Goal: Book appointment/travel/reservation

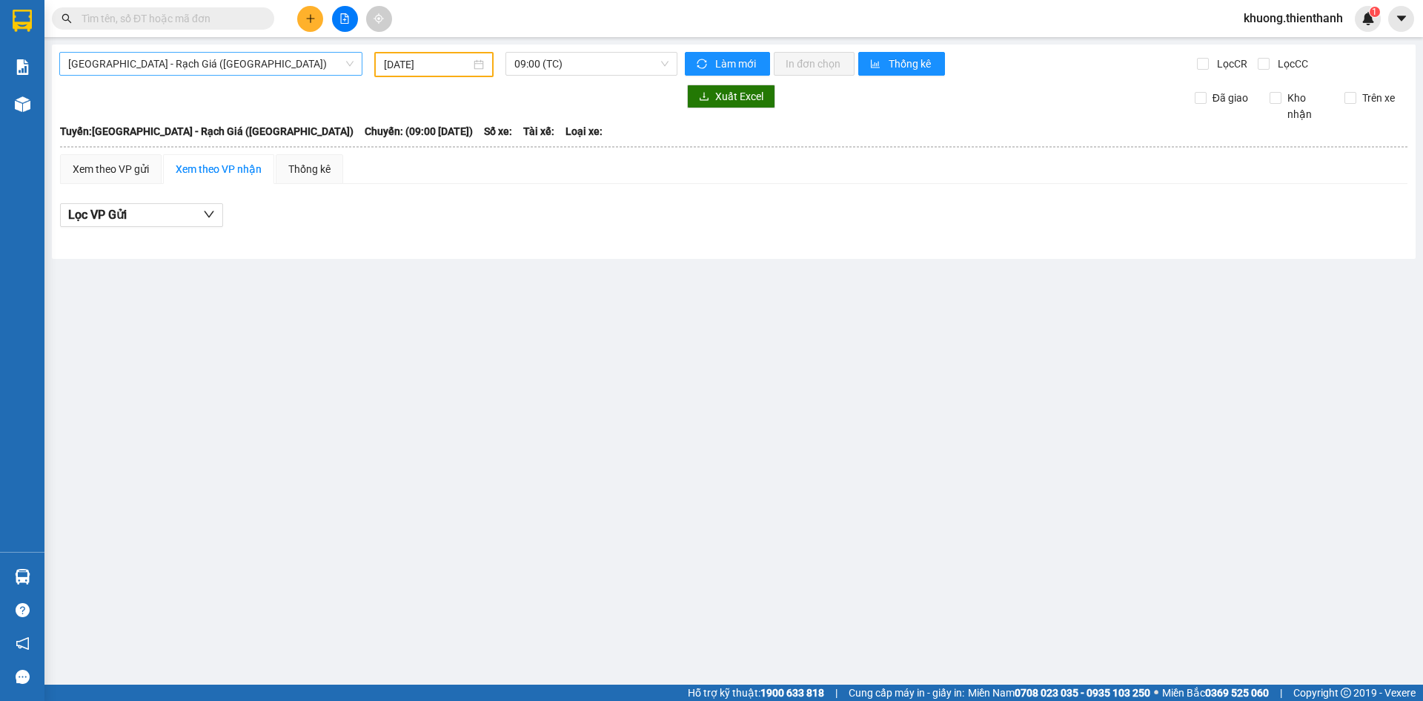
click at [168, 65] on span "[GEOGRAPHIC_DATA] - Rạch Giá ([GEOGRAPHIC_DATA])" at bounding box center [210, 64] width 285 height 22
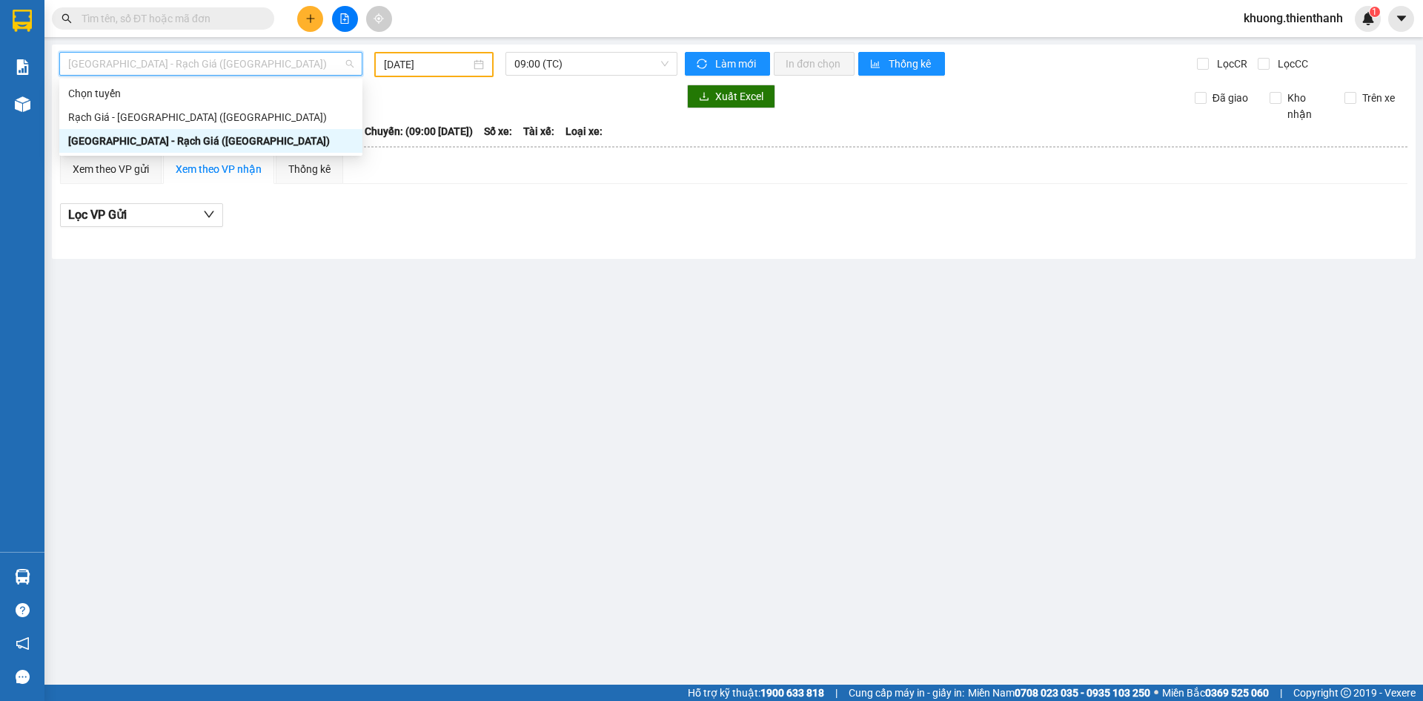
click at [432, 68] on input "[DATE]" at bounding box center [427, 64] width 87 height 16
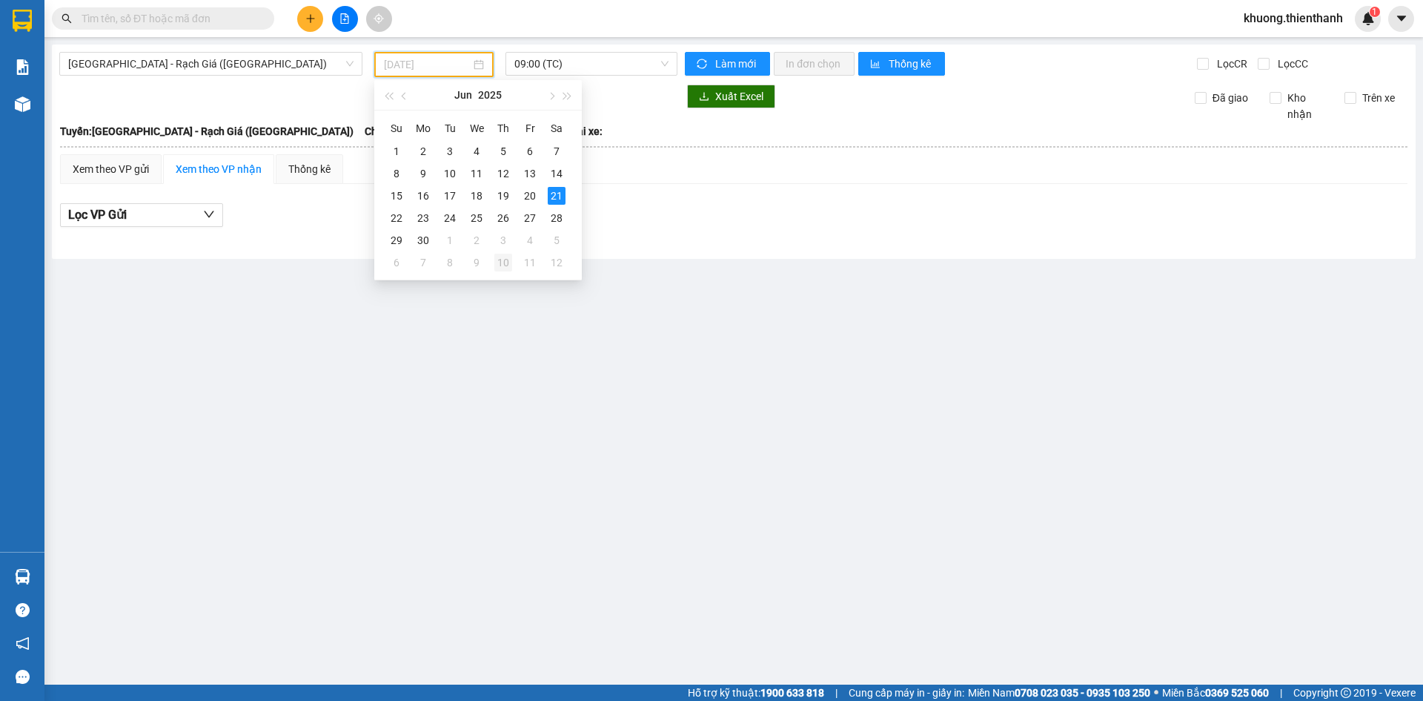
click at [496, 256] on div "10" at bounding box center [504, 263] width 18 height 18
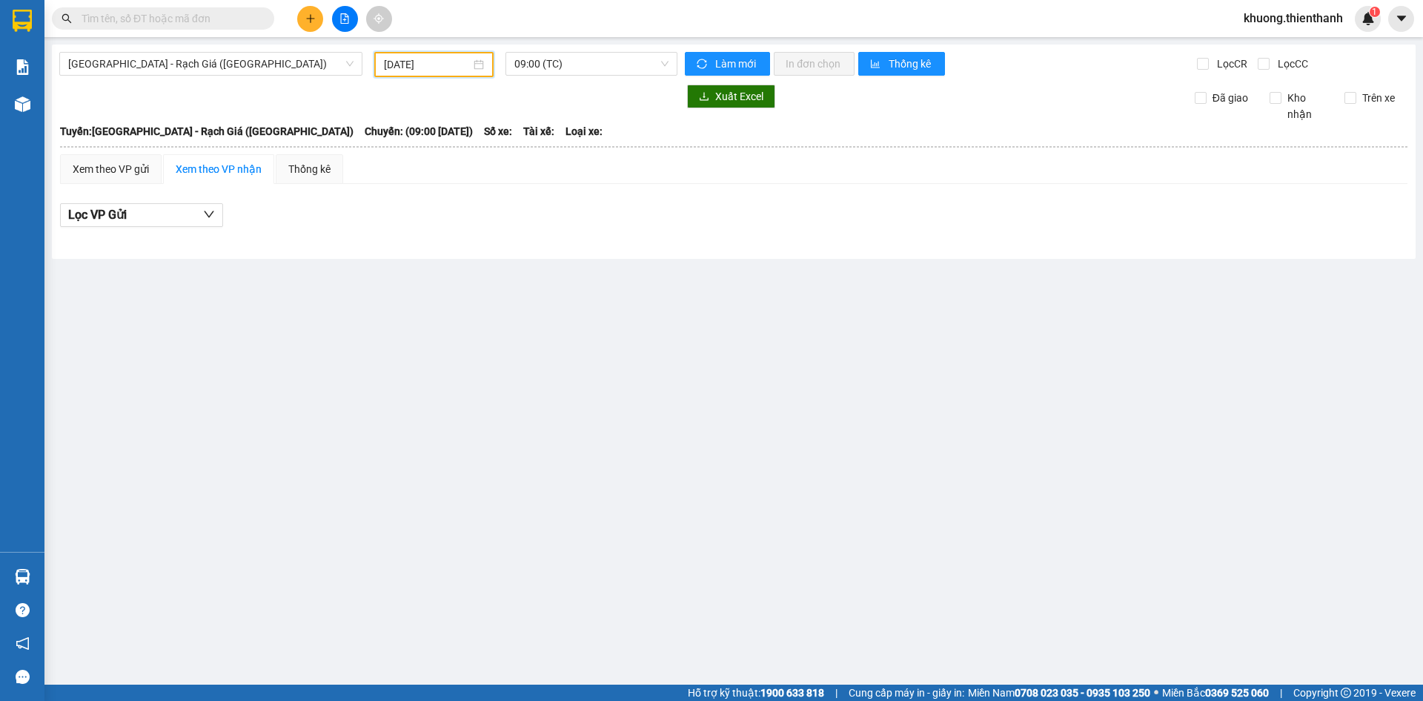
click at [453, 62] on input "[DATE]" at bounding box center [427, 64] width 87 height 16
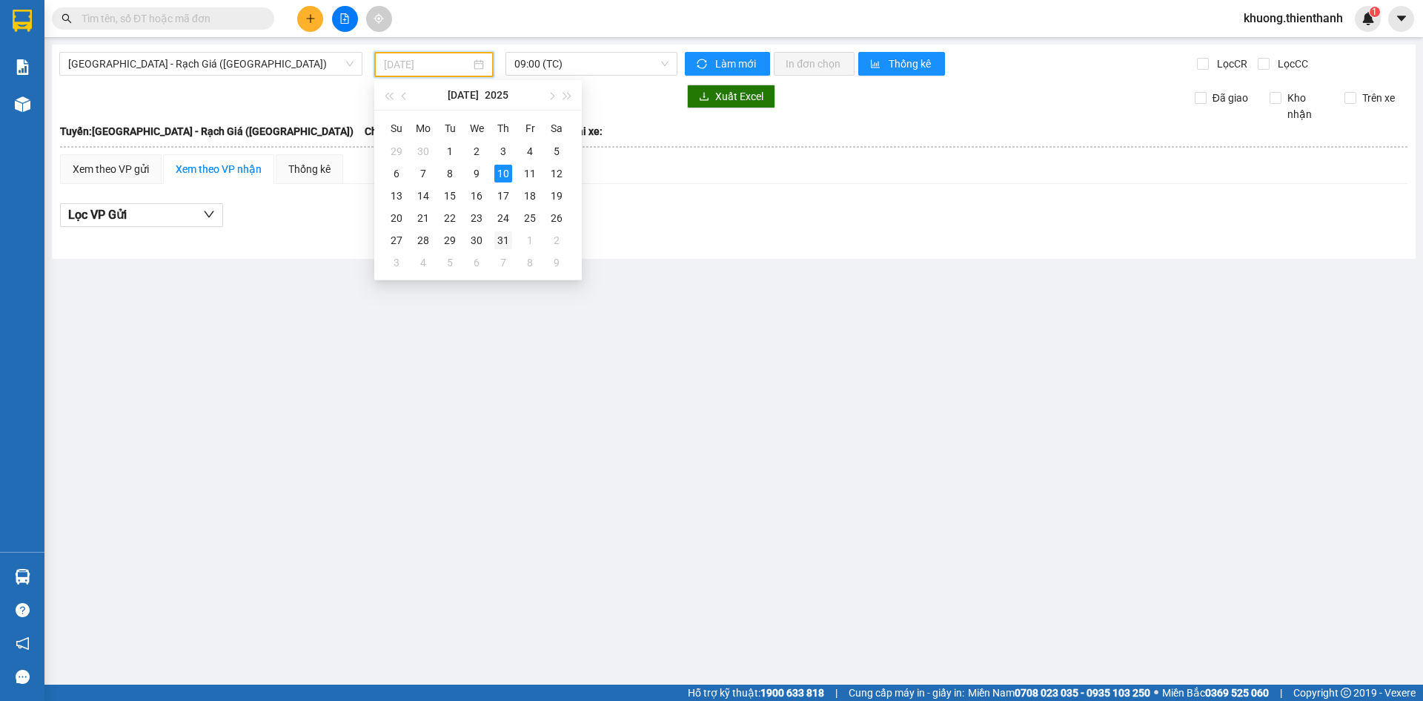
click at [506, 243] on div "31" at bounding box center [504, 240] width 18 height 18
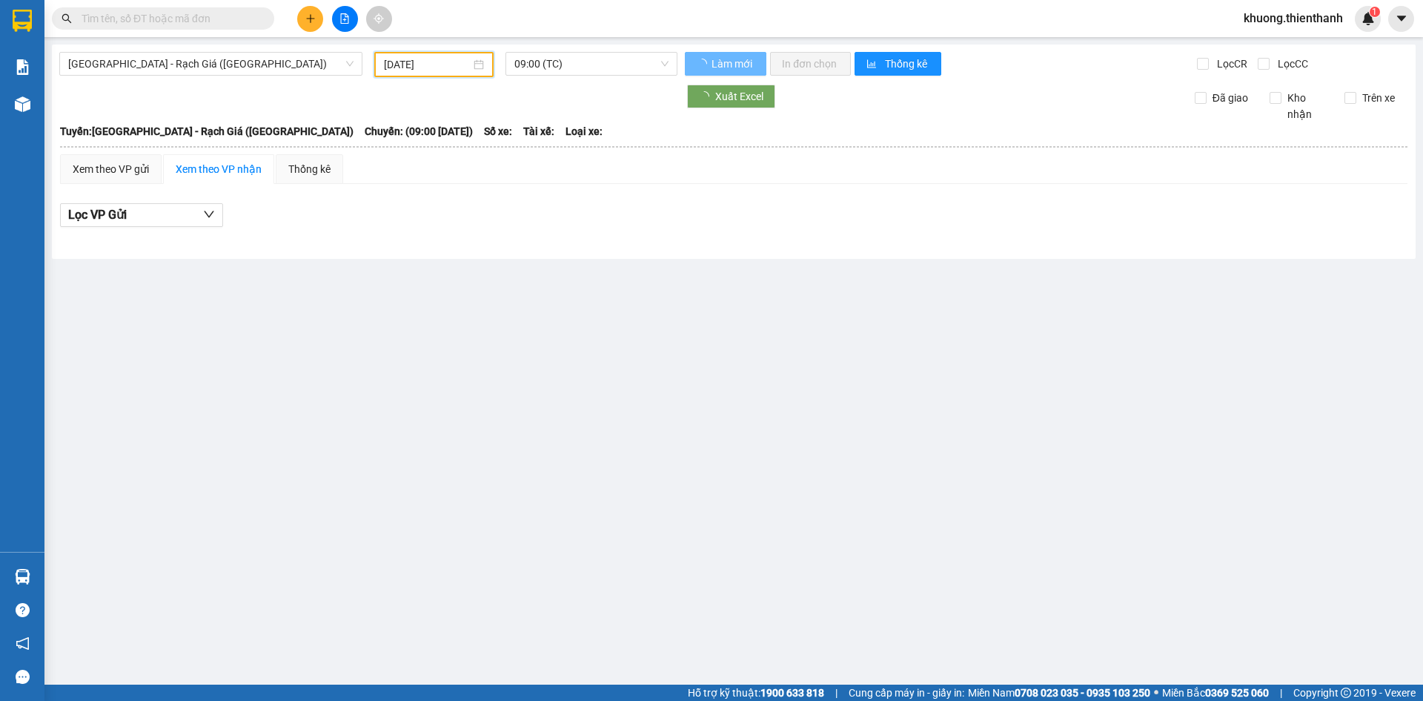
click at [454, 70] on input "31/07/2025" at bounding box center [427, 64] width 87 height 16
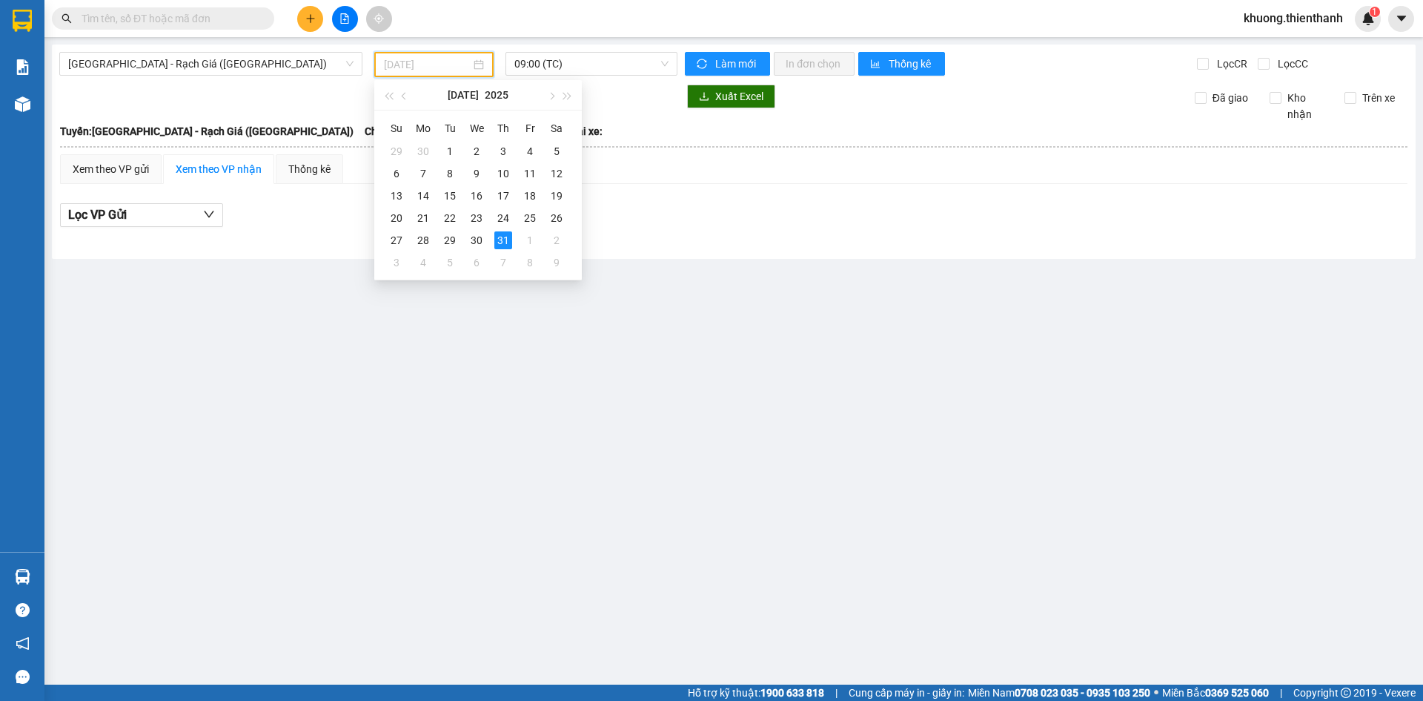
drag, startPoint x: 503, startPoint y: 242, endPoint x: 515, endPoint y: 248, distance: 13.6
click at [505, 244] on div "31" at bounding box center [504, 240] width 18 height 18
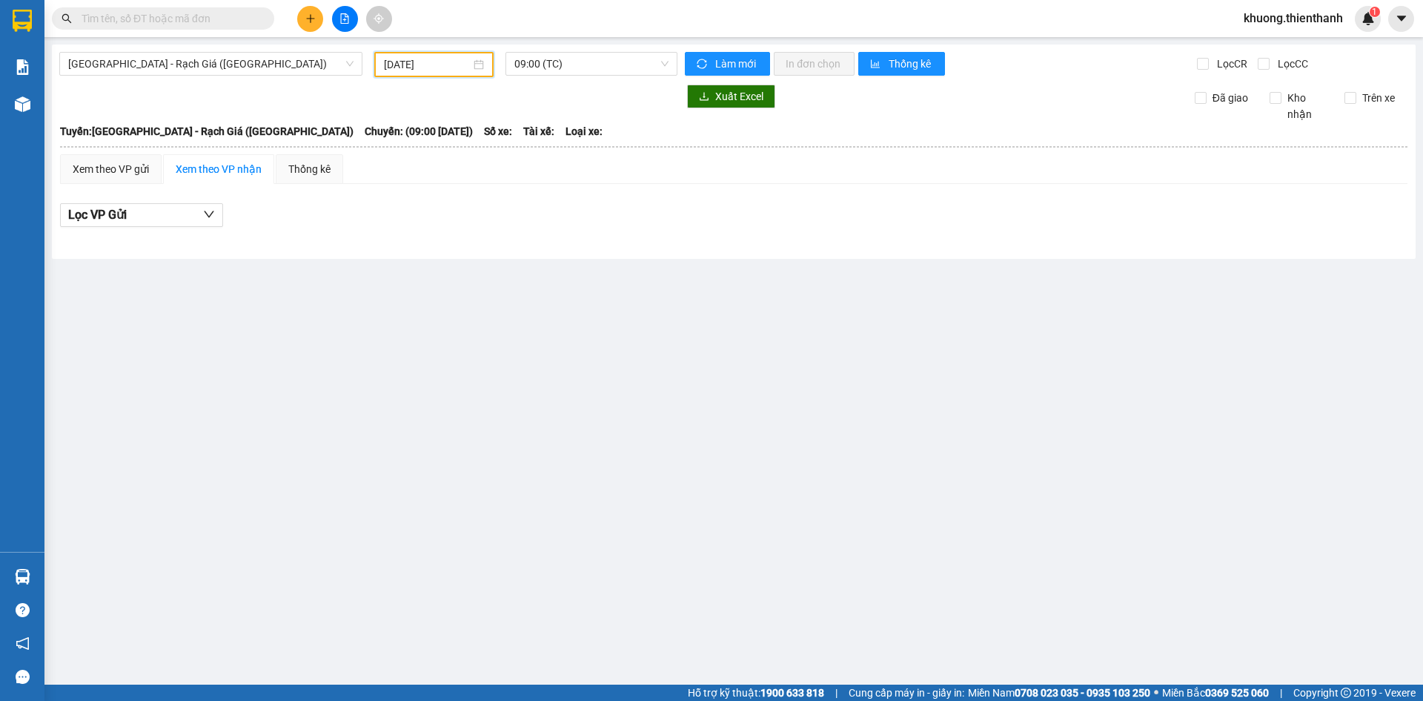
click at [448, 53] on div "31/07/2025" at bounding box center [433, 64] width 119 height 25
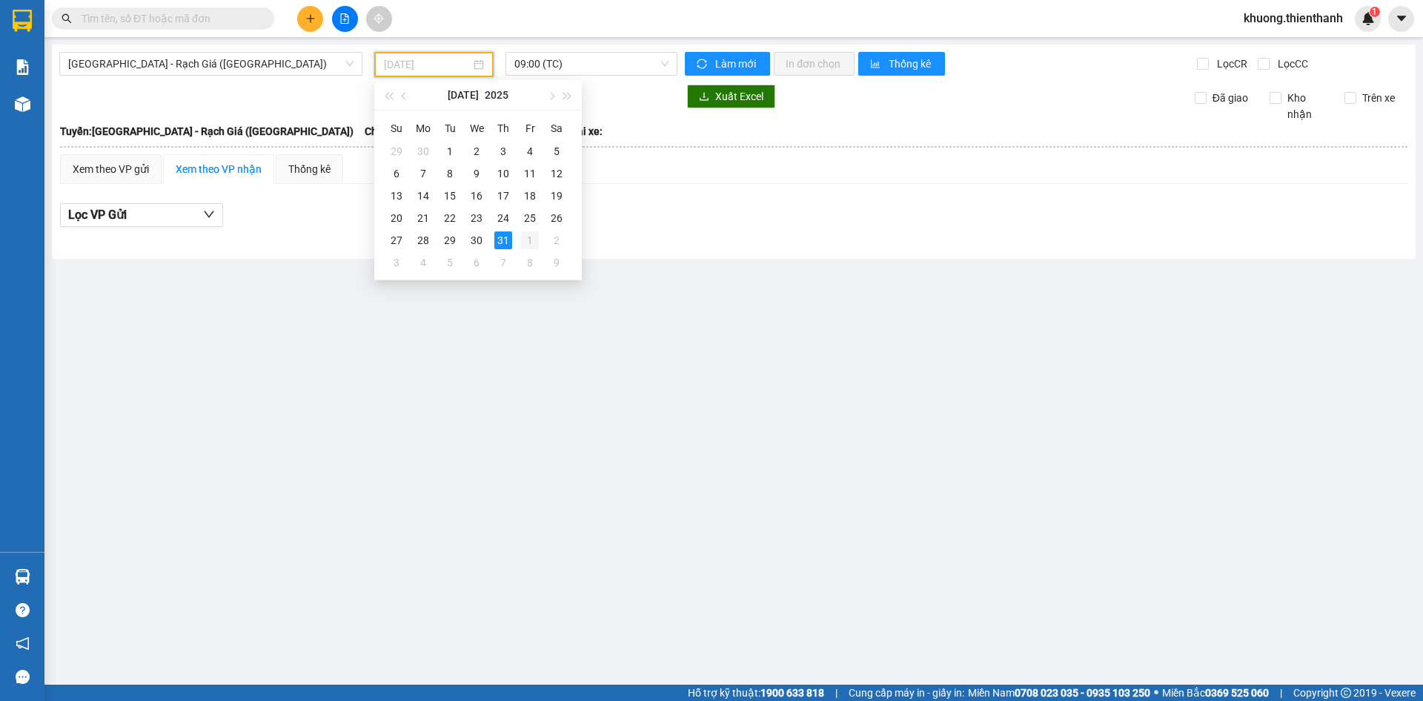
click at [534, 239] on div "1" at bounding box center [530, 240] width 18 height 18
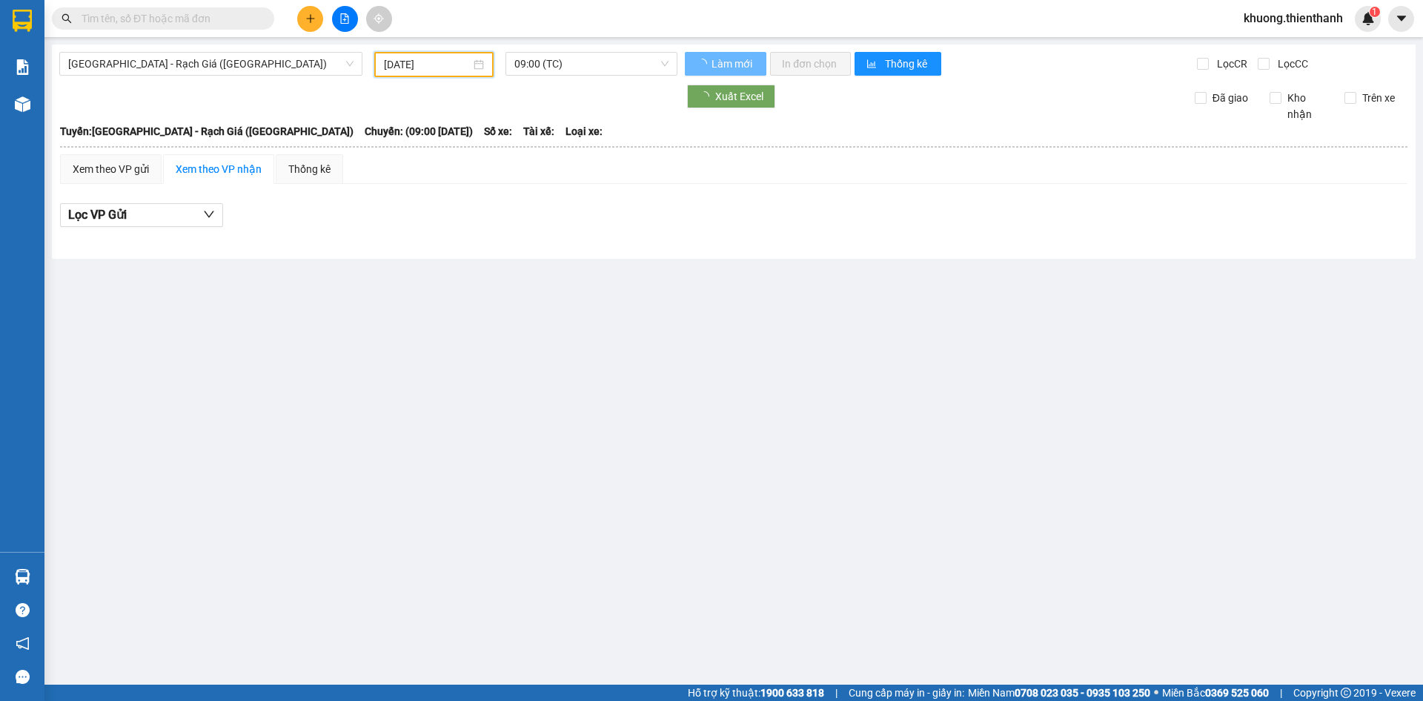
click at [453, 61] on input "01/08/2025" at bounding box center [427, 64] width 87 height 16
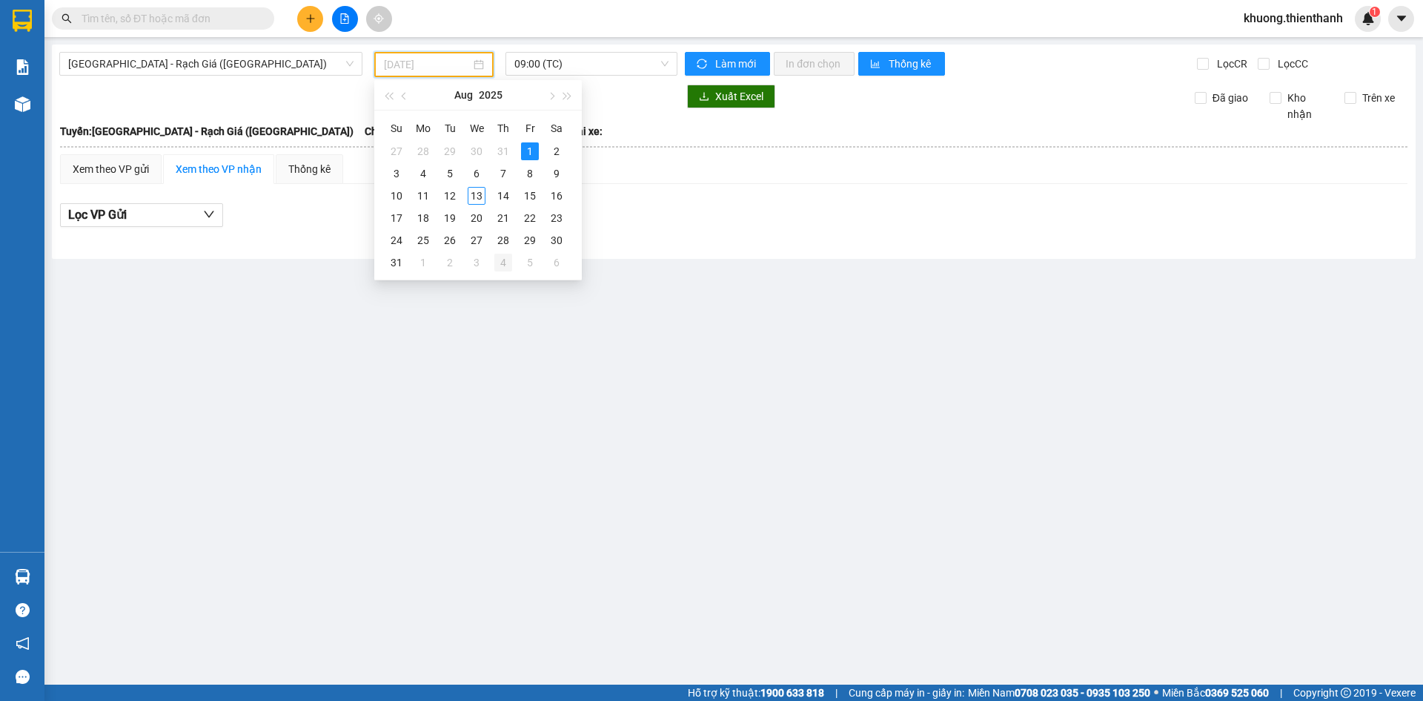
click at [510, 261] on div "4" at bounding box center [504, 263] width 18 height 18
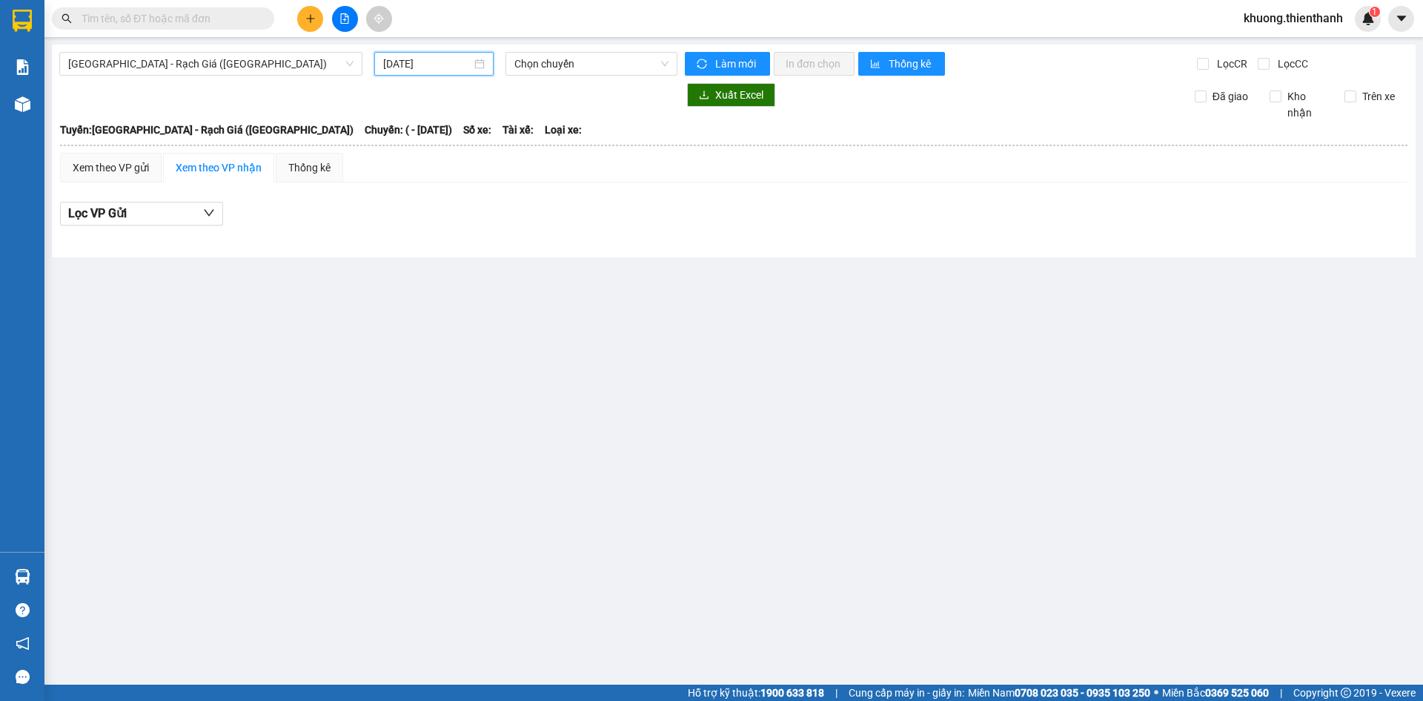
click at [430, 65] on input "04/09/2025" at bounding box center [427, 64] width 88 height 16
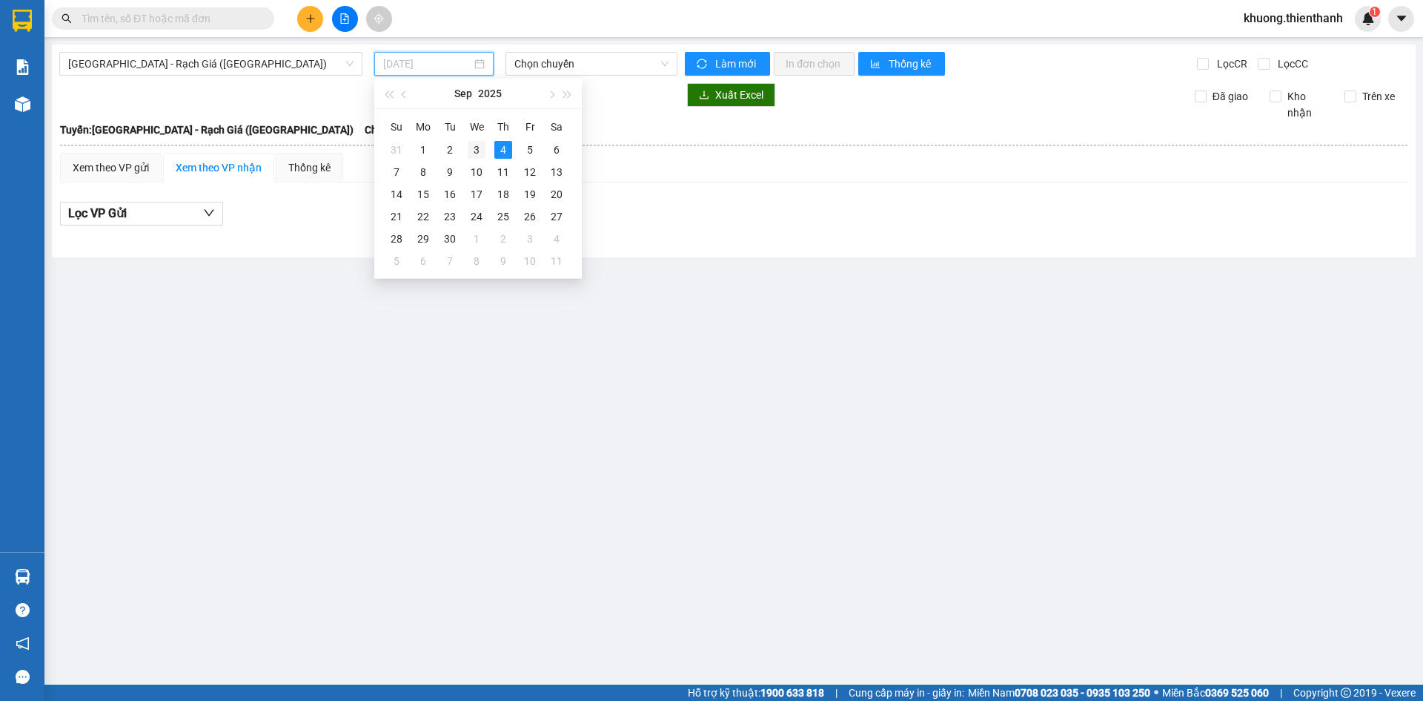
click at [475, 145] on div "3" at bounding box center [477, 150] width 18 height 18
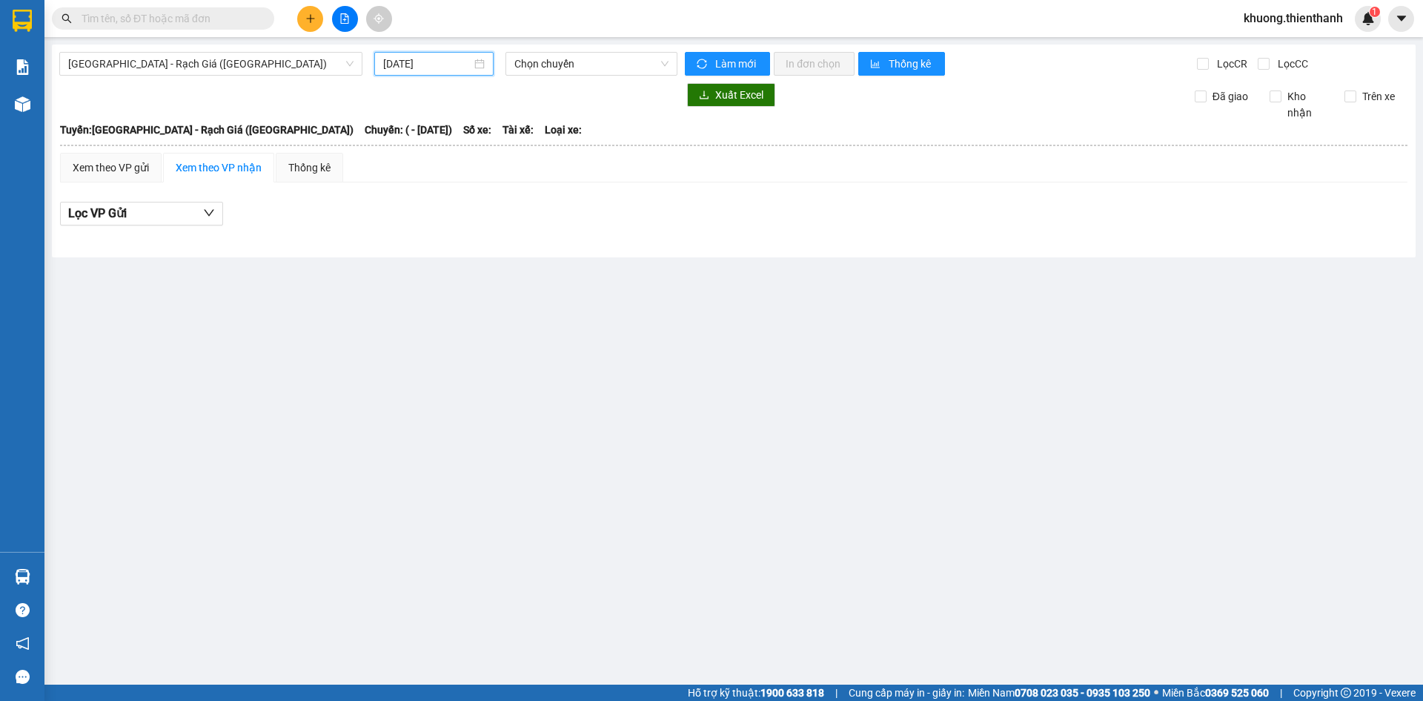
click at [449, 65] on input "03/09/2025" at bounding box center [427, 64] width 88 height 16
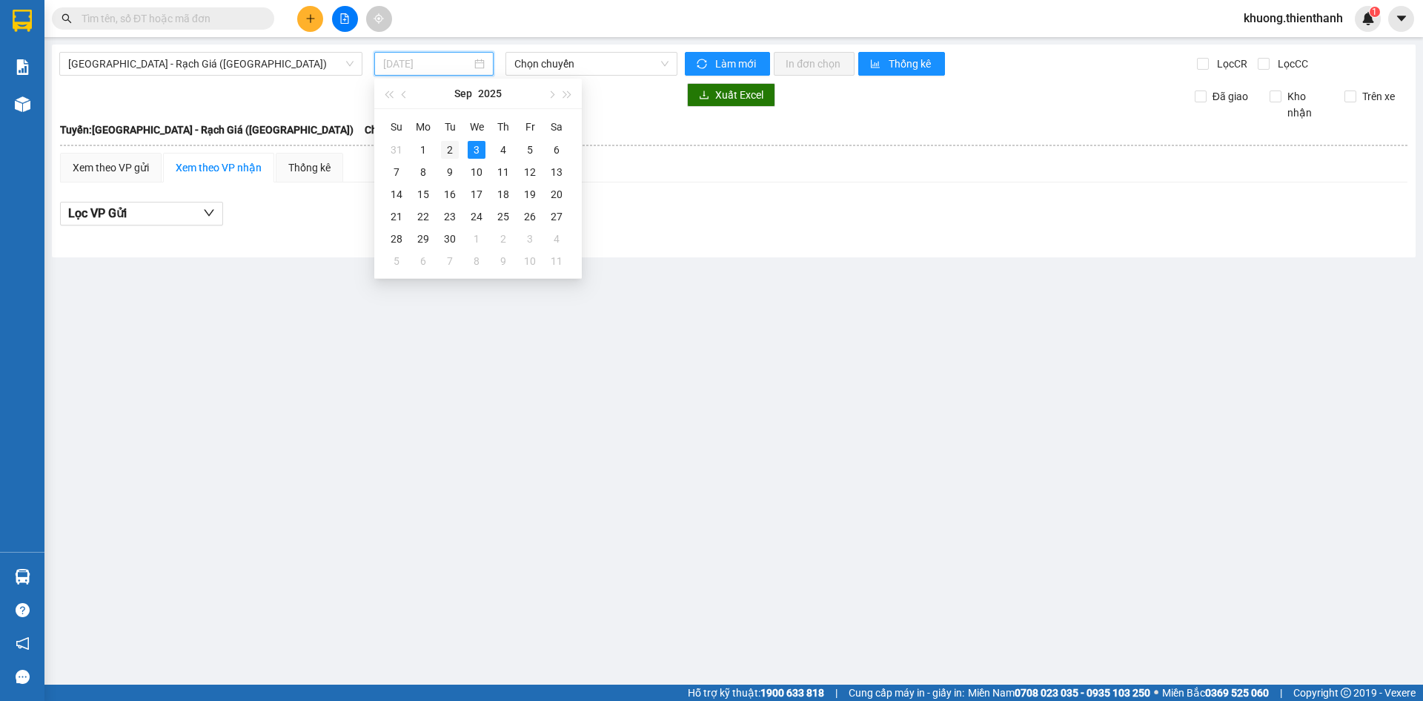
click at [443, 145] on div "2" at bounding box center [450, 150] width 18 height 18
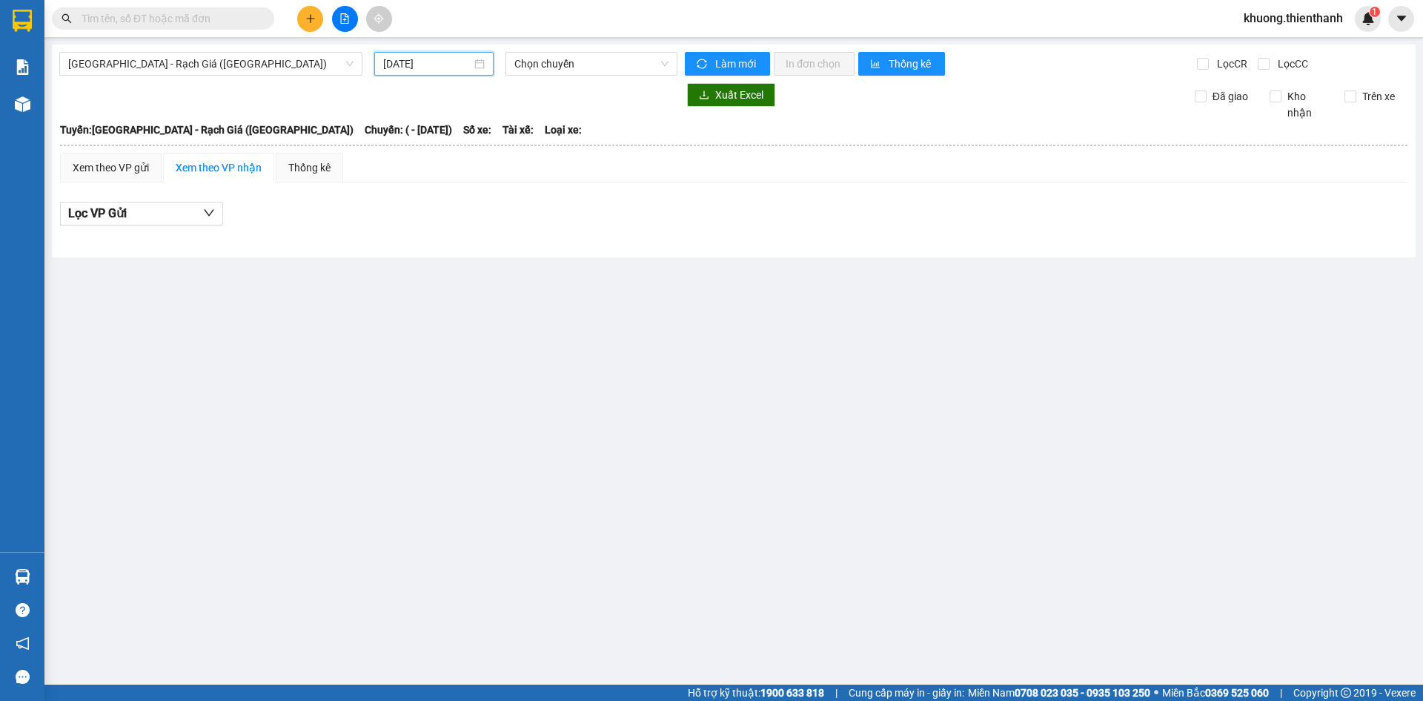
click at [432, 67] on input "02/09/2025" at bounding box center [427, 64] width 88 height 16
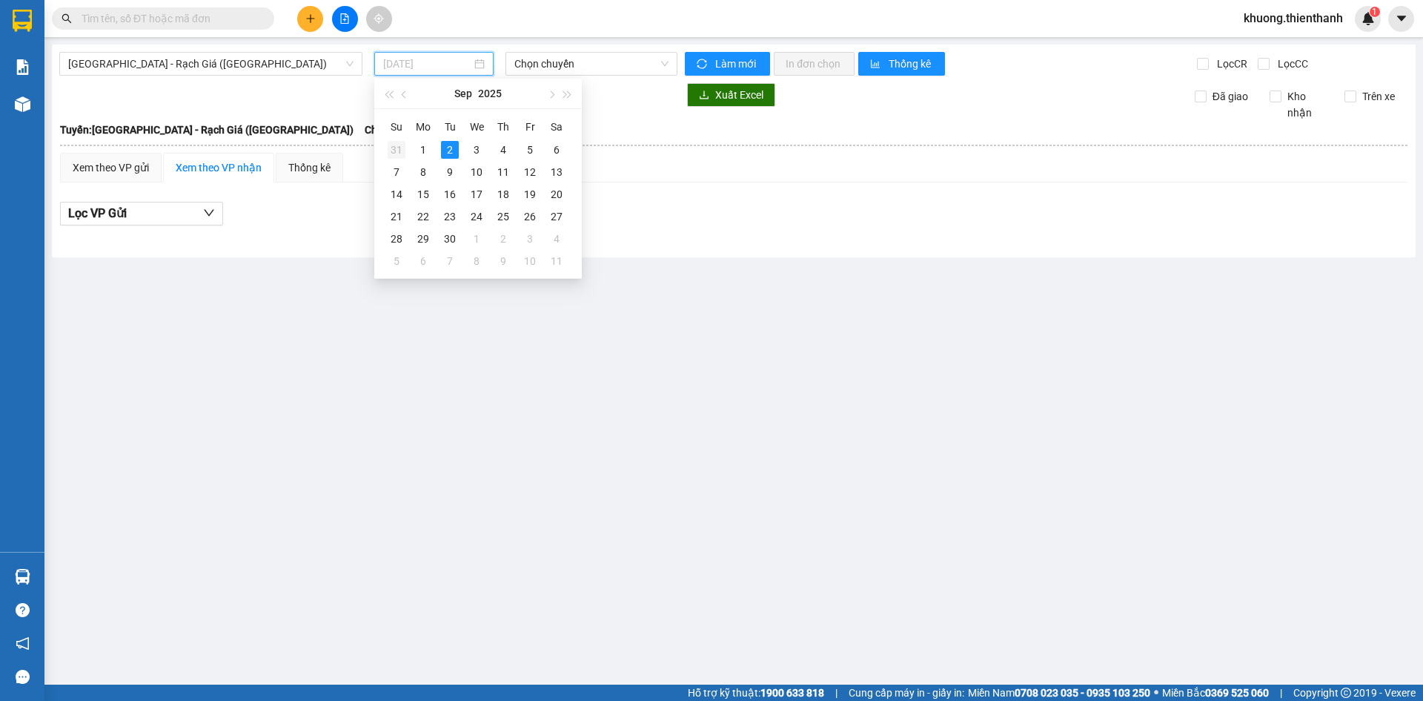
click at [401, 146] on div "31" at bounding box center [397, 150] width 18 height 18
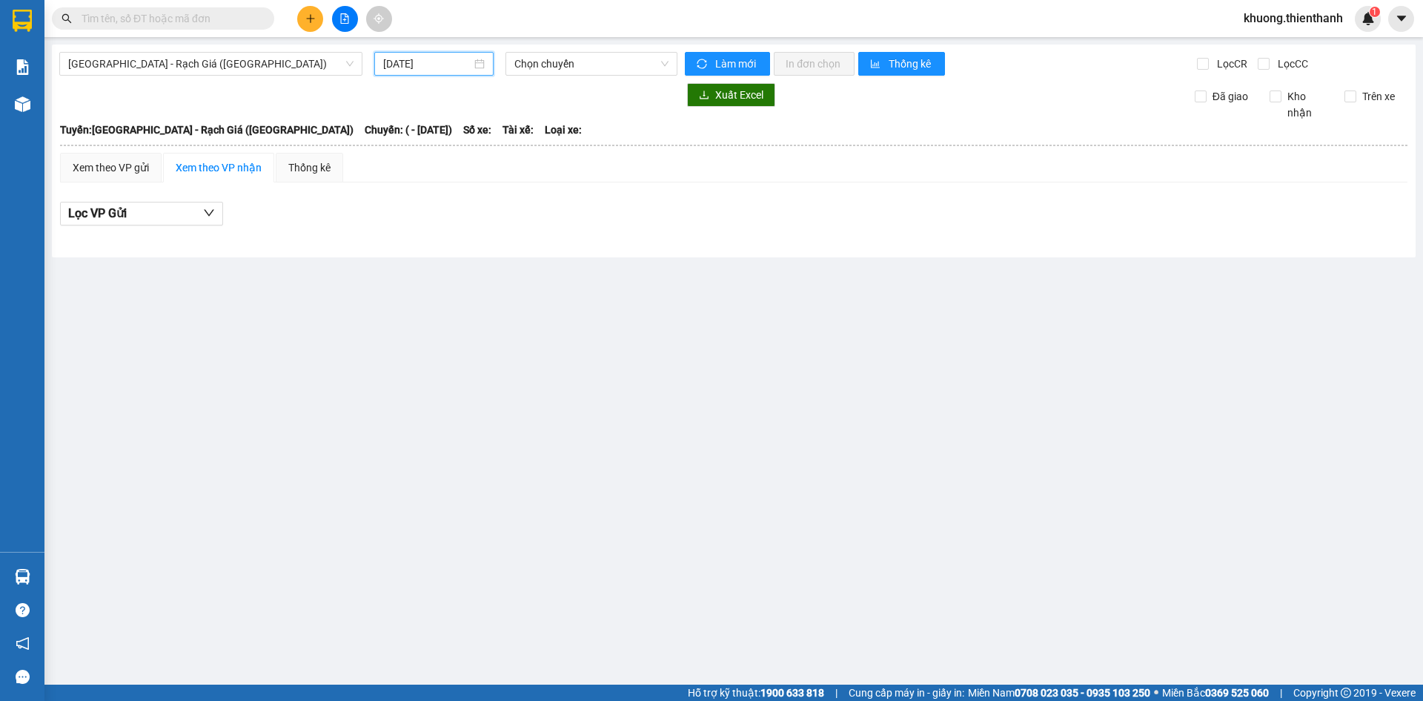
click at [424, 58] on input "31/08/2025" at bounding box center [427, 64] width 88 height 16
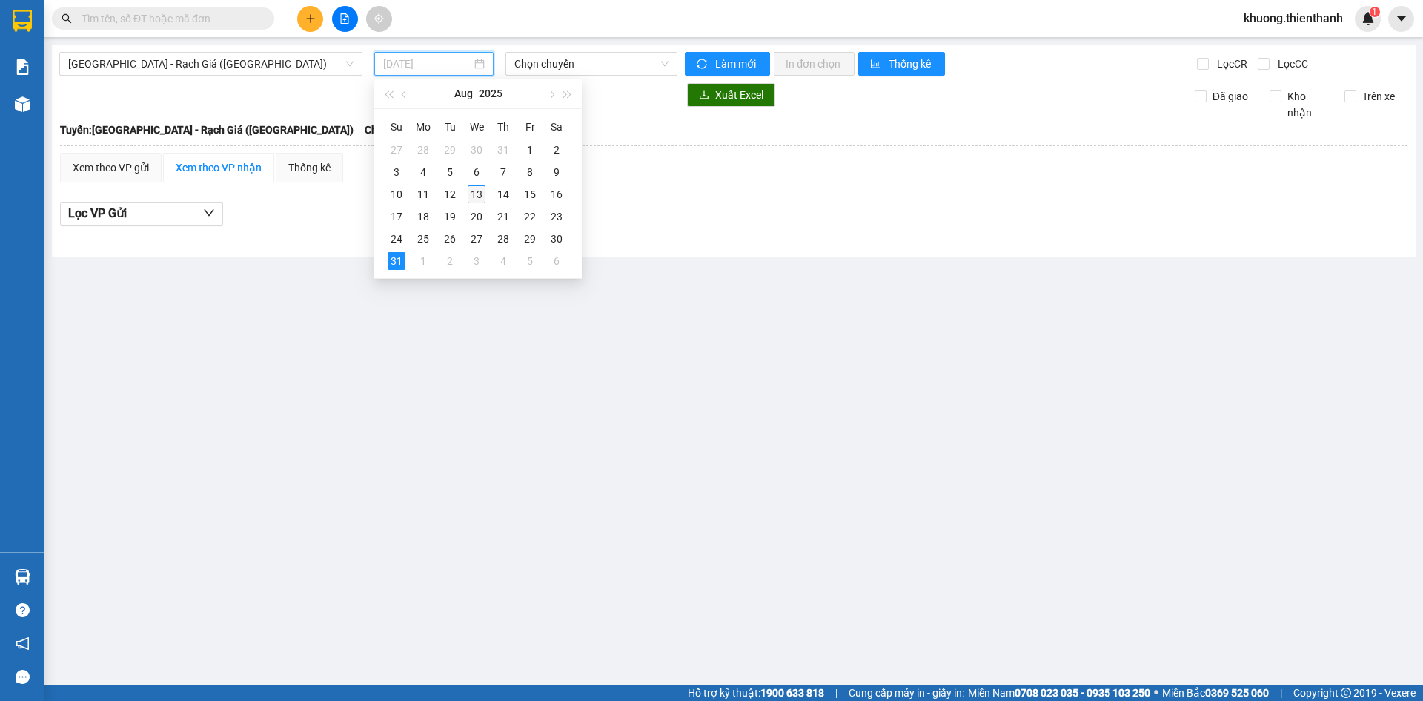
click at [478, 191] on div "13" at bounding box center [477, 194] width 18 height 18
type input "[DATE]"
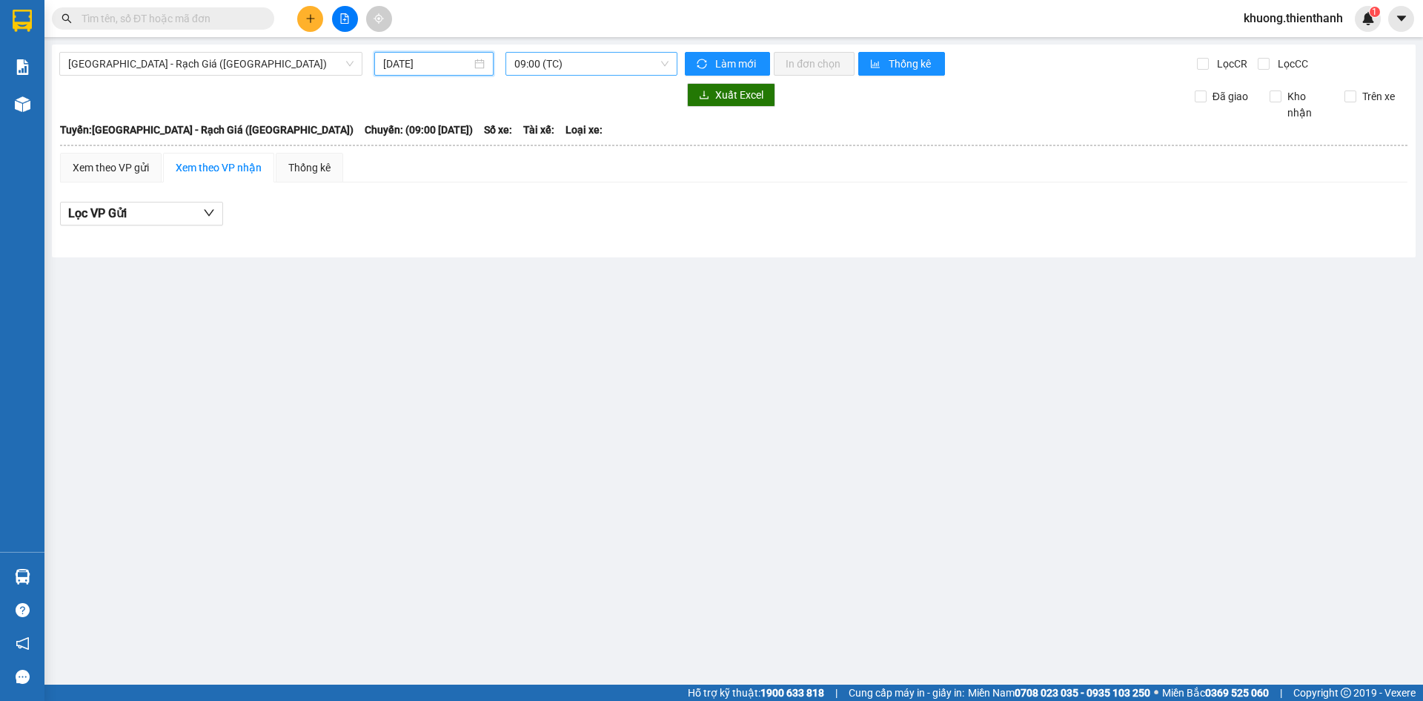
click at [534, 68] on span "09:00 (TC)" at bounding box center [592, 64] width 154 height 22
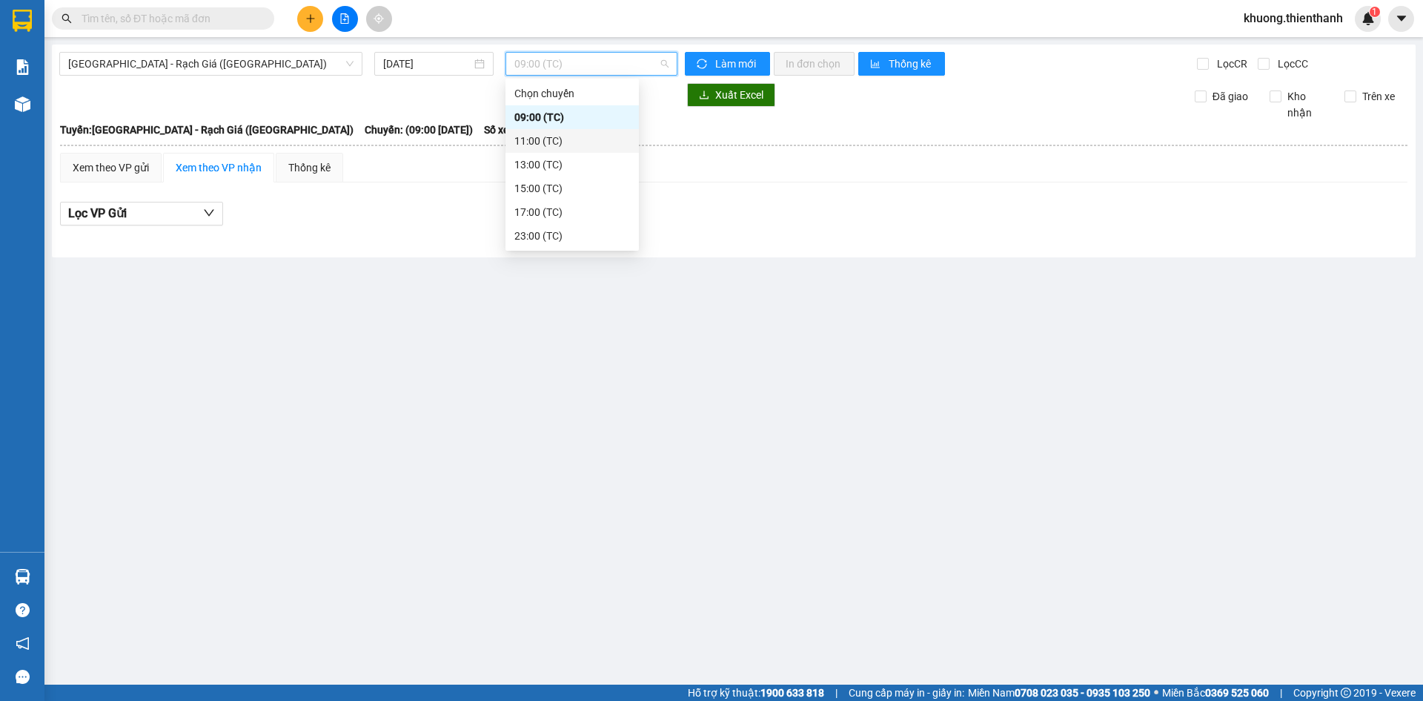
click at [547, 141] on div "11:00 (TC)" at bounding box center [573, 141] width 116 height 16
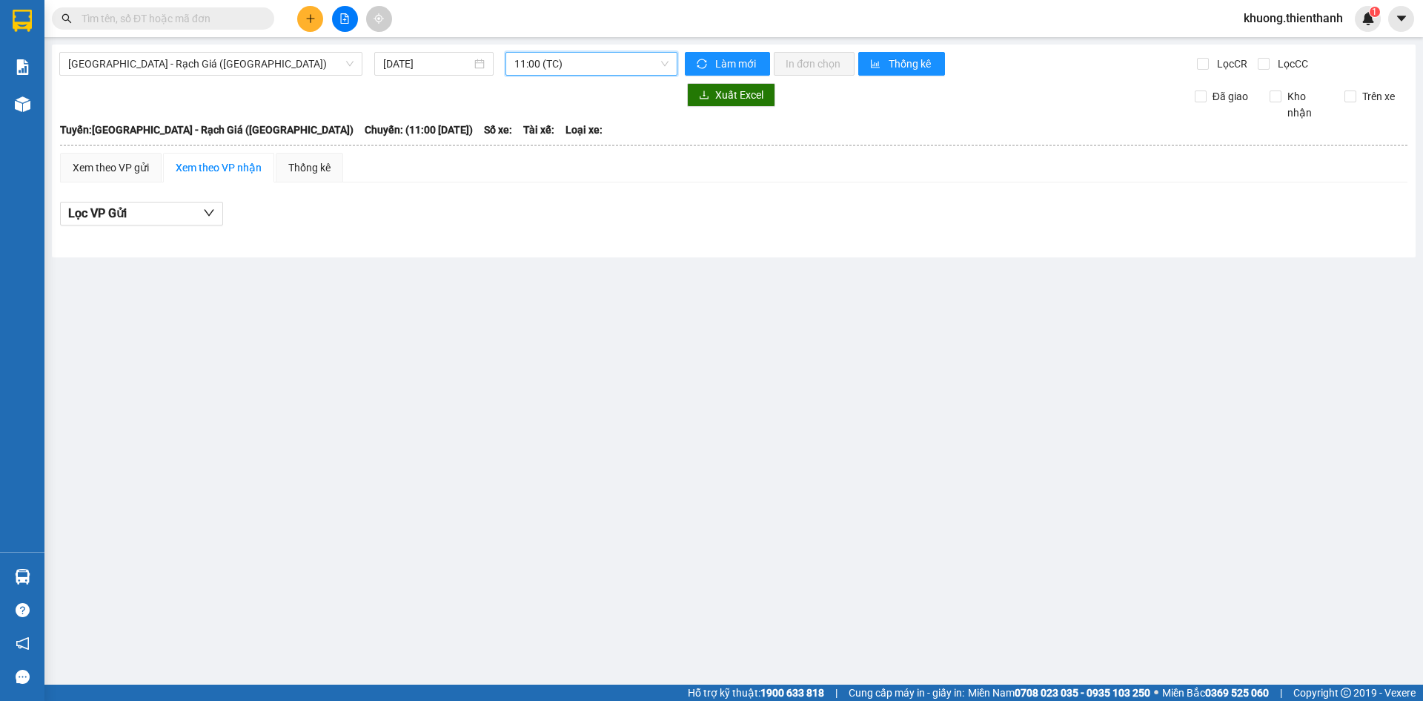
click at [543, 65] on span "11:00 (TC)" at bounding box center [592, 64] width 154 height 22
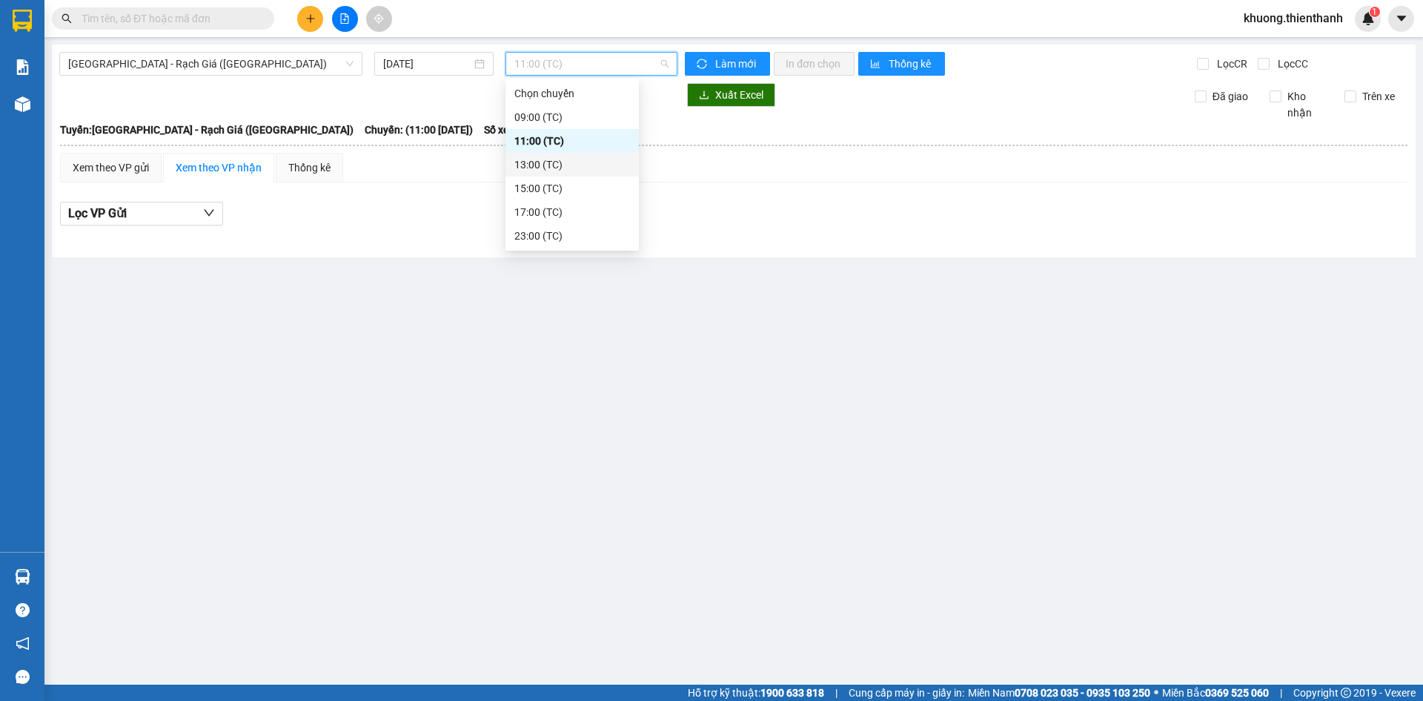
click at [561, 155] on div "13:00 (TC)" at bounding box center [572, 165] width 133 height 24
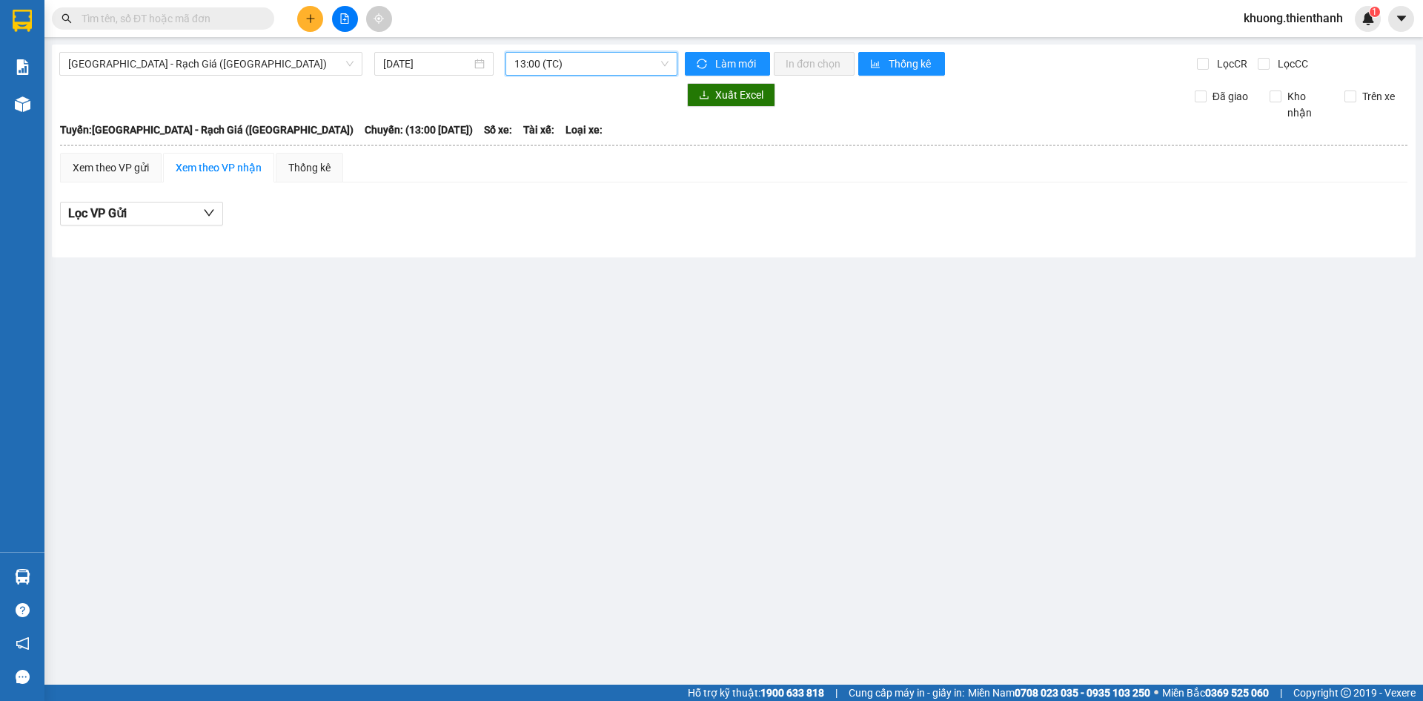
click at [543, 56] on span "13:00 (TC)" at bounding box center [592, 64] width 154 height 22
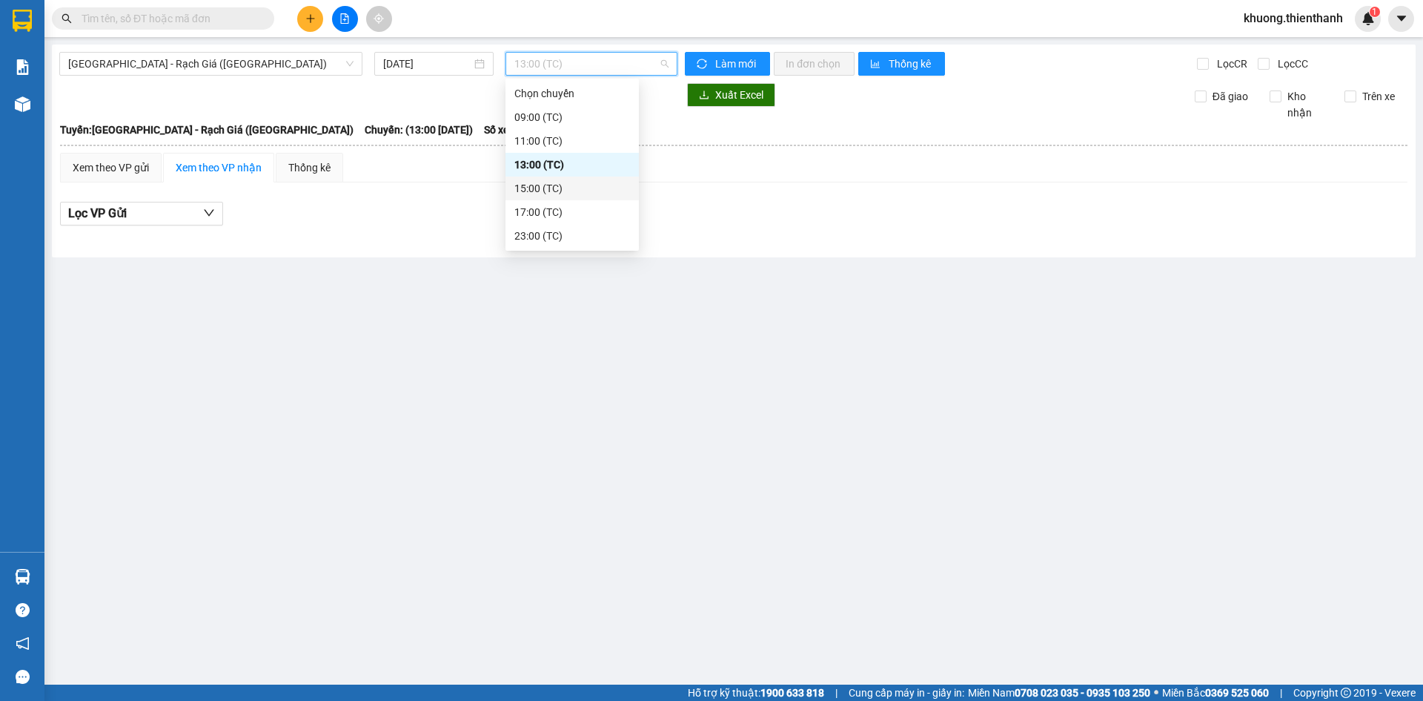
click at [552, 186] on div "15:00 (TC)" at bounding box center [573, 188] width 116 height 16
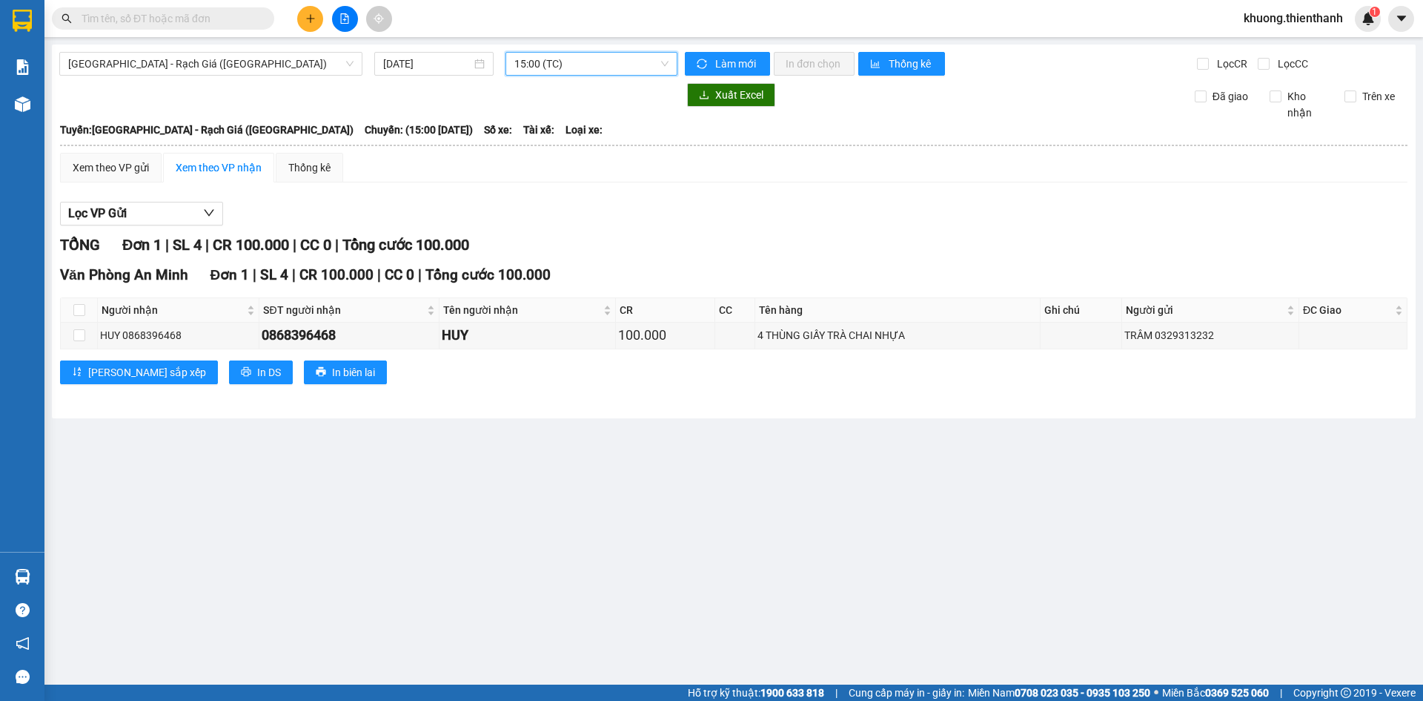
click at [543, 60] on span "15:00 (TC)" at bounding box center [592, 64] width 154 height 22
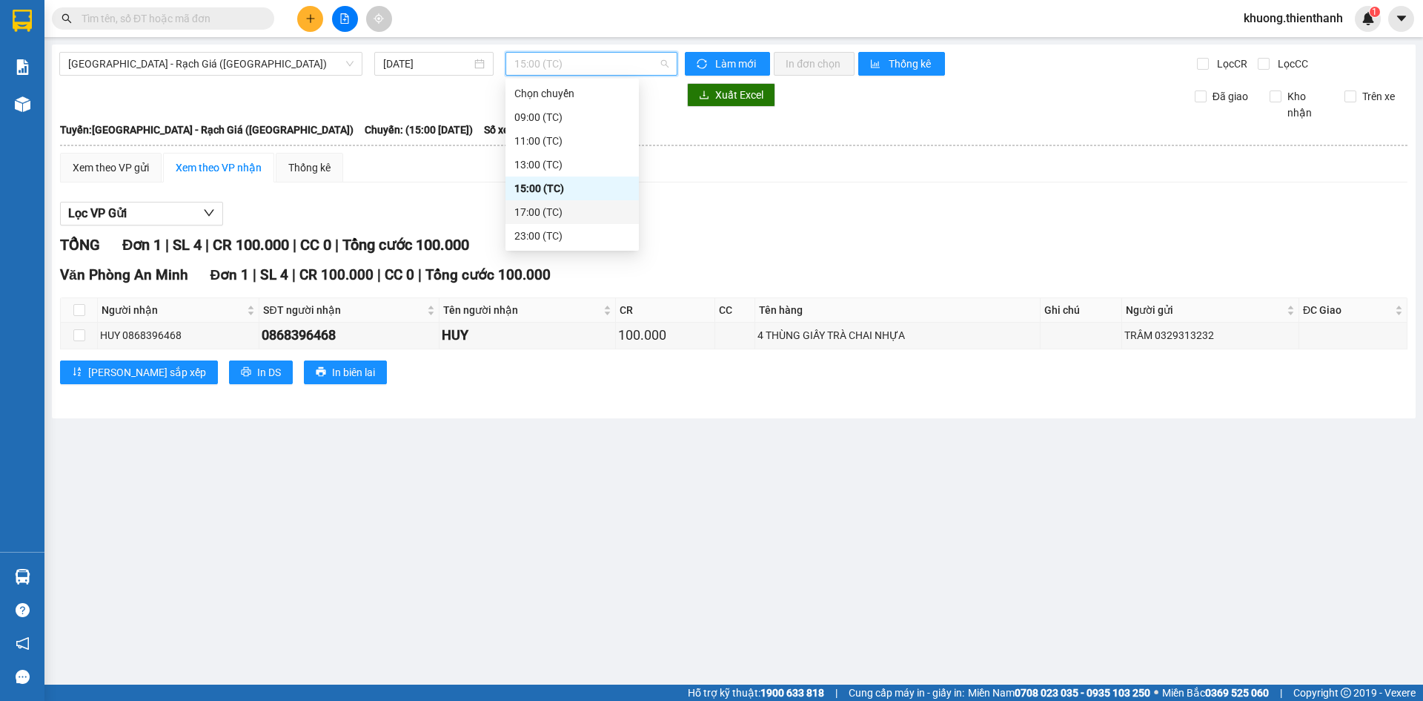
click at [548, 208] on div "17:00 (TC)" at bounding box center [573, 212] width 116 height 16
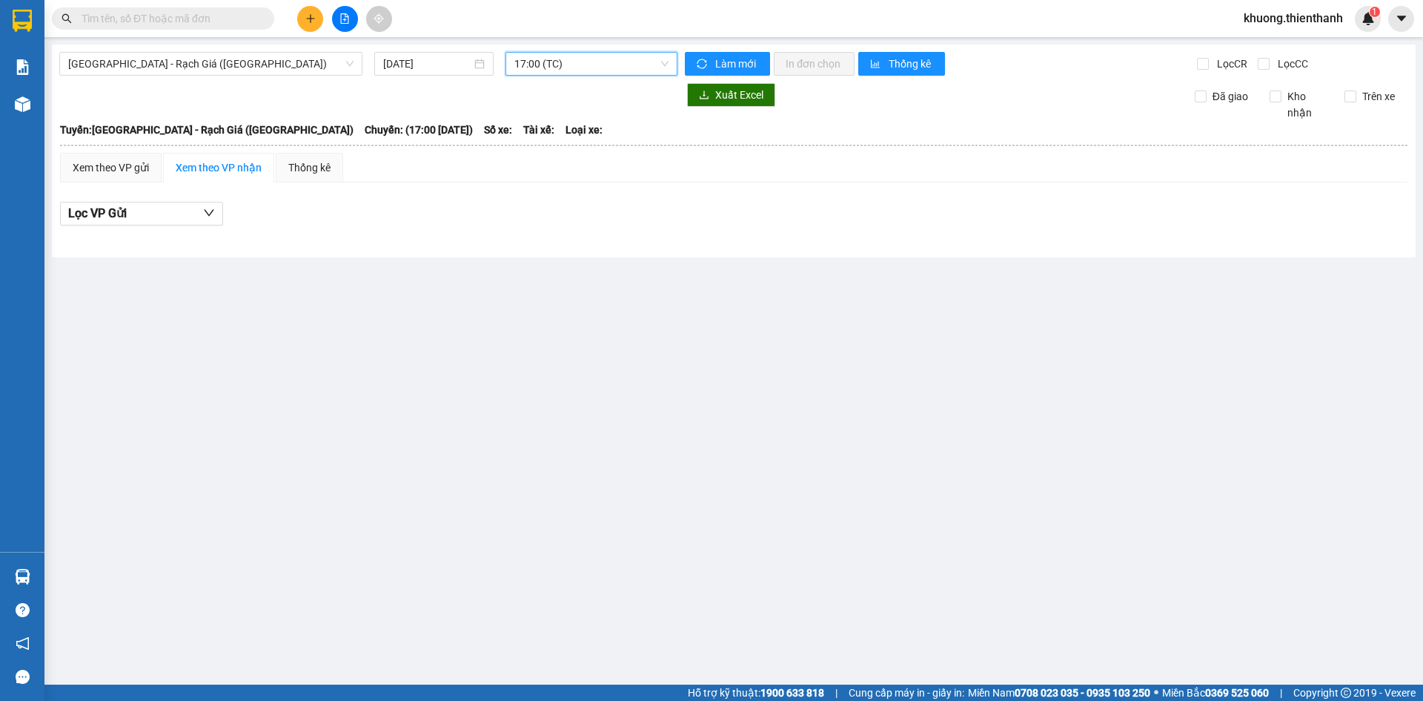
click at [529, 59] on span "17:00 (TC)" at bounding box center [592, 64] width 154 height 22
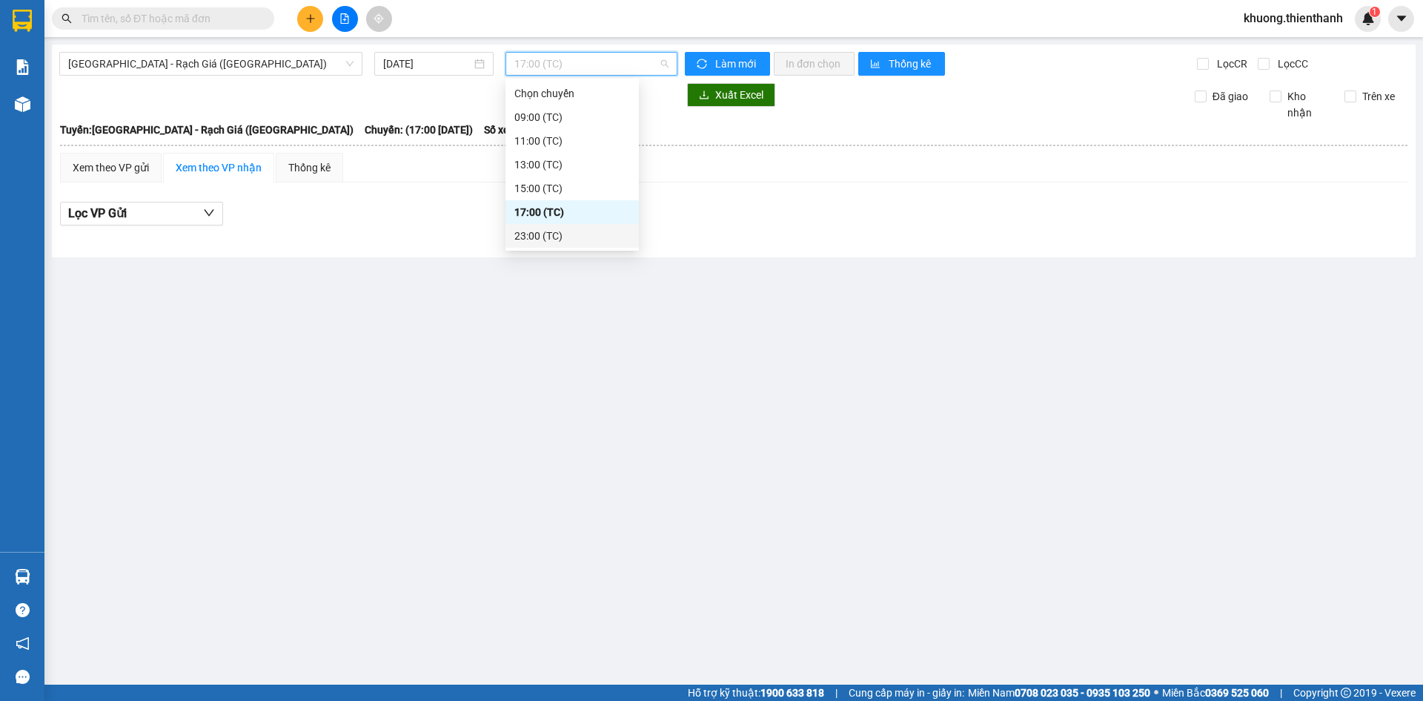
click at [535, 231] on div "23:00 (TC)" at bounding box center [573, 236] width 116 height 16
